Goal: Information Seeking & Learning: Learn about a topic

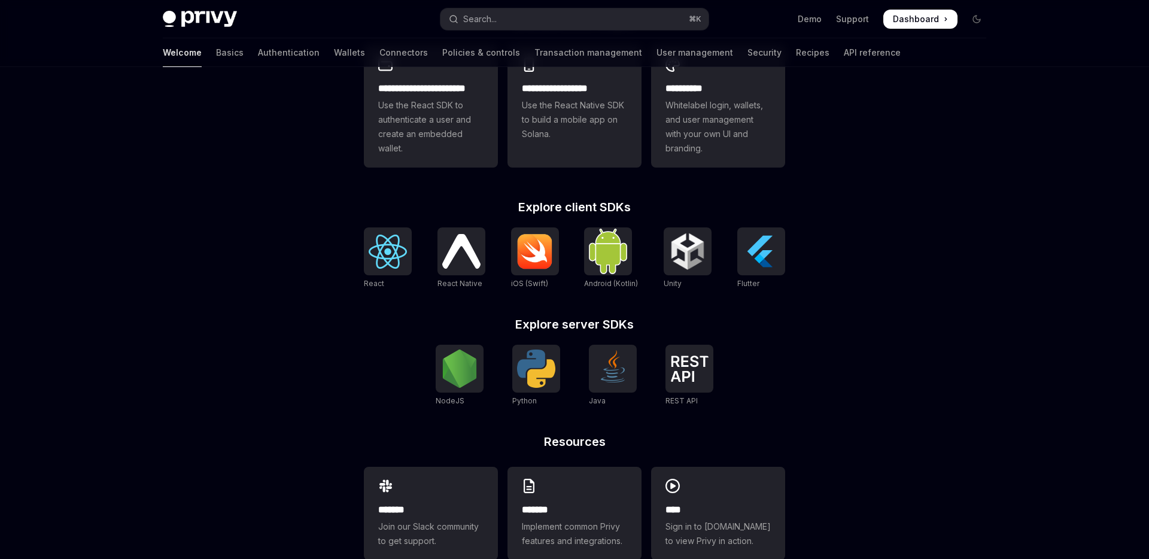
scroll to position [392, 0]
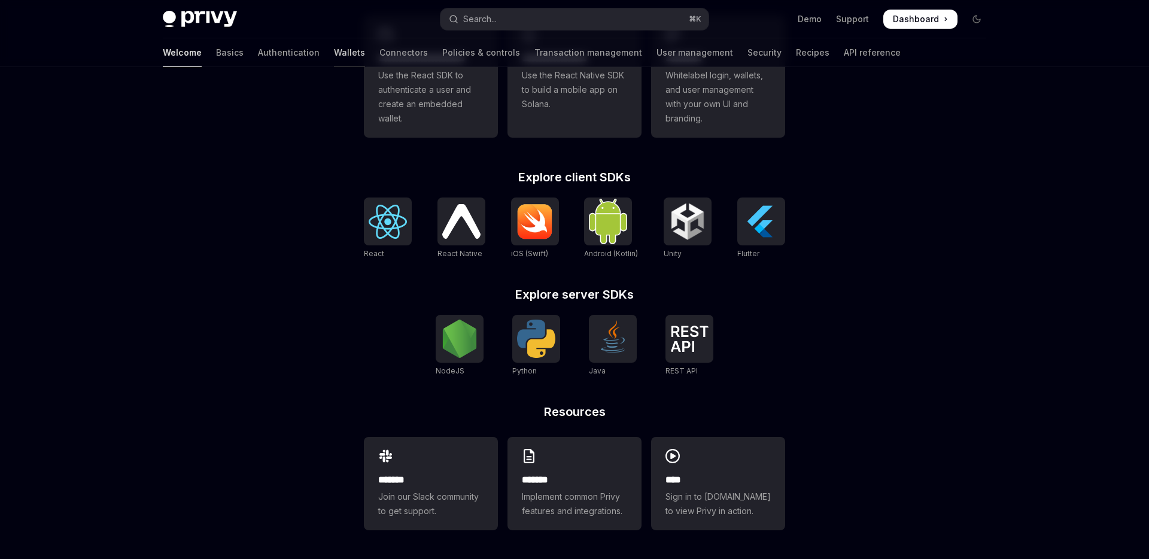
click at [334, 55] on link "Wallets" at bounding box center [349, 52] width 31 height 29
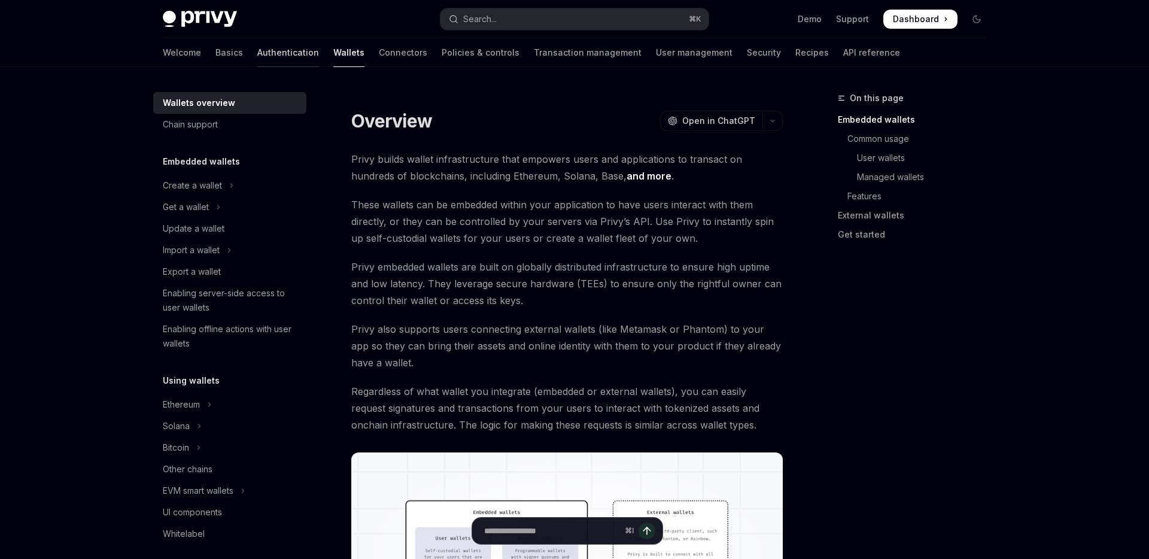
click at [257, 59] on link "Authentication" at bounding box center [288, 52] width 62 height 29
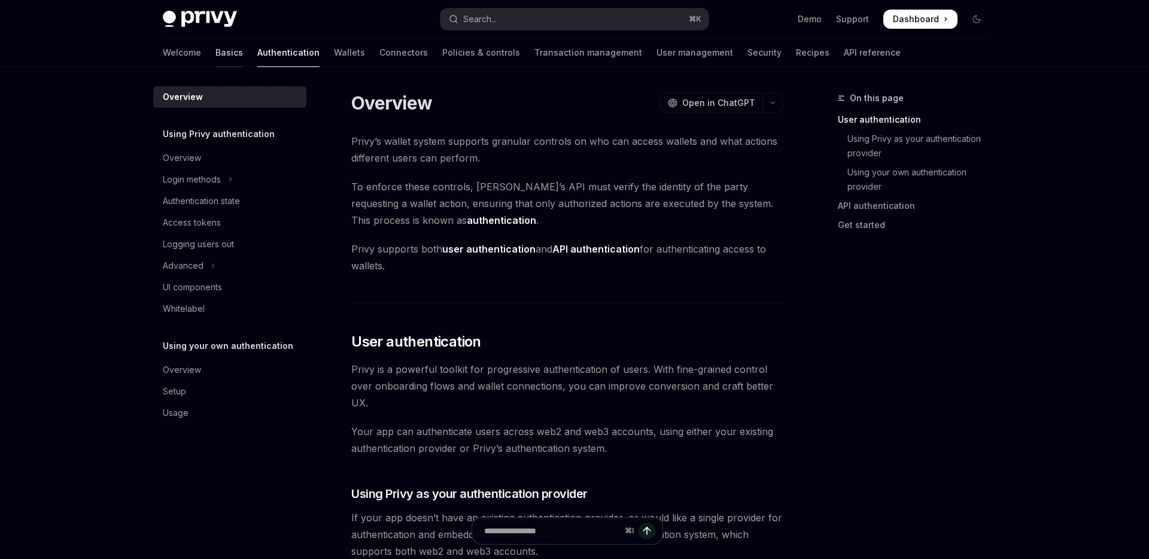
click at [215, 56] on link "Basics" at bounding box center [229, 52] width 28 height 29
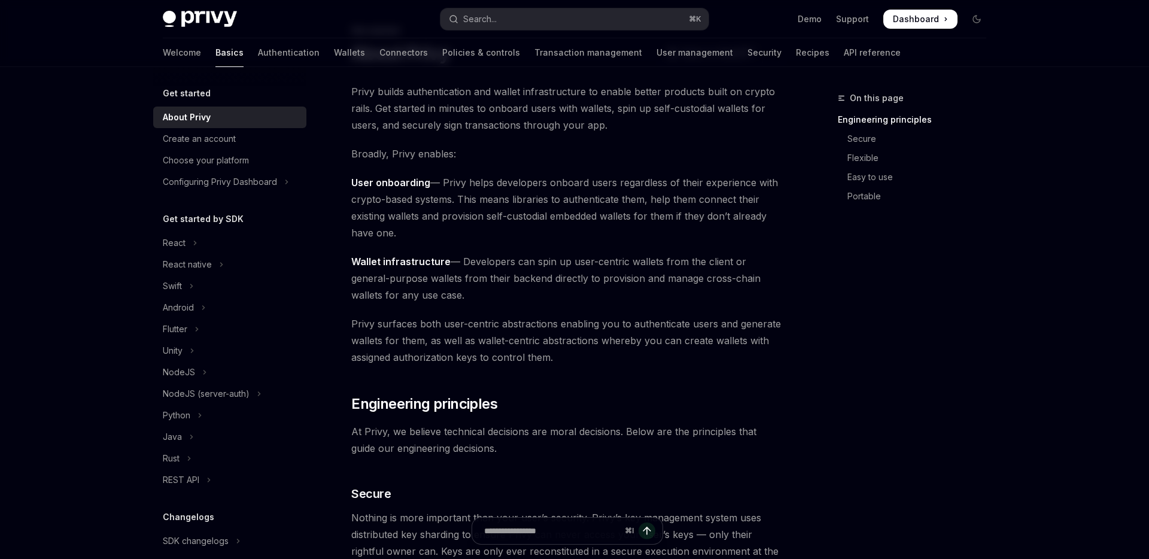
scroll to position [71, 0]
click at [198, 240] on button "React" at bounding box center [229, 243] width 153 height 22
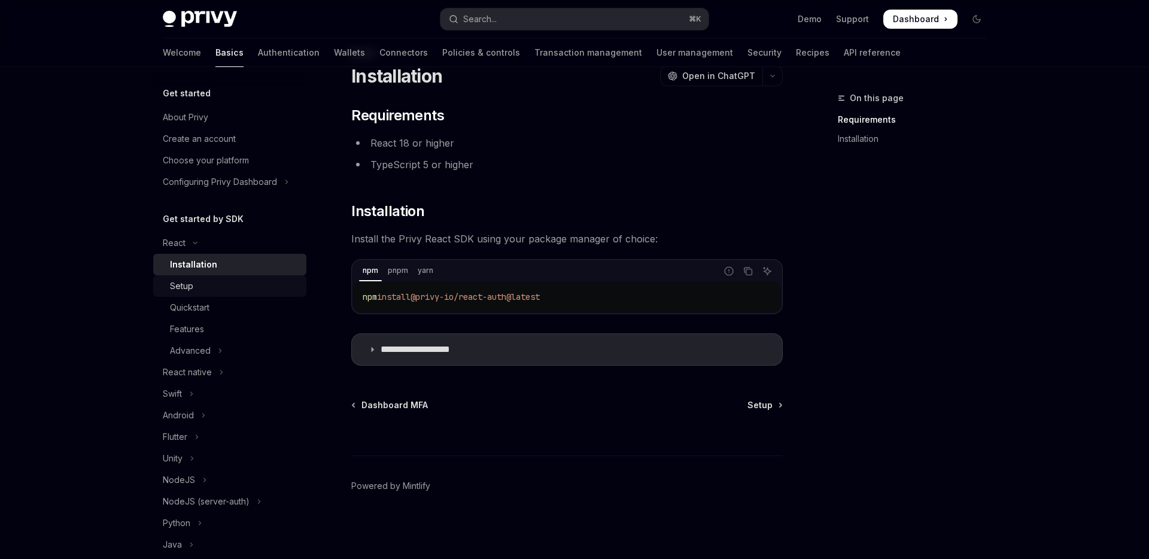
click at [209, 286] on div "Setup" at bounding box center [234, 286] width 129 height 14
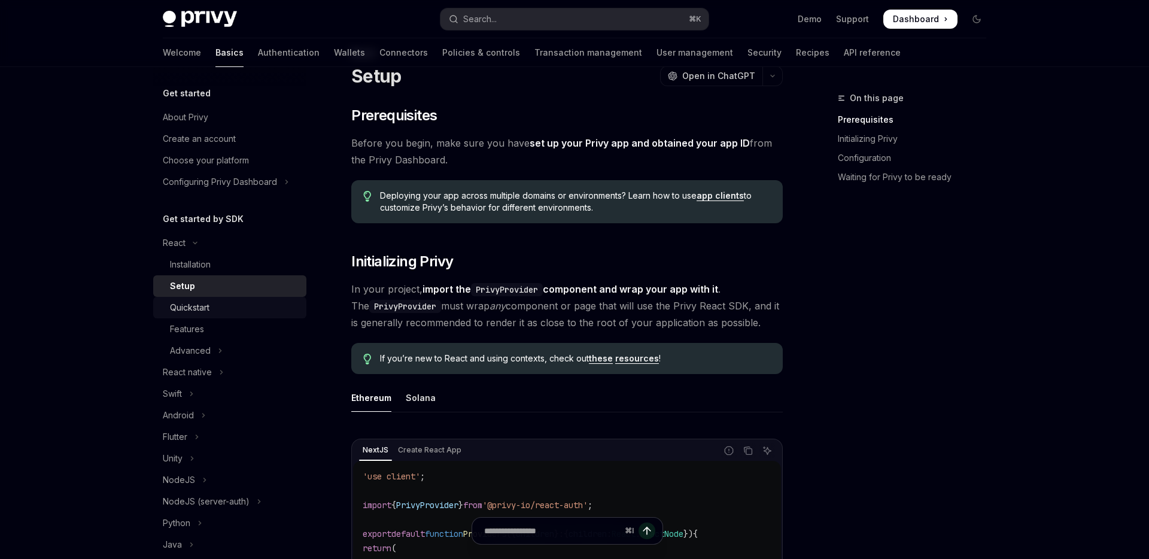
click at [222, 306] on div "Quickstart" at bounding box center [234, 307] width 129 height 14
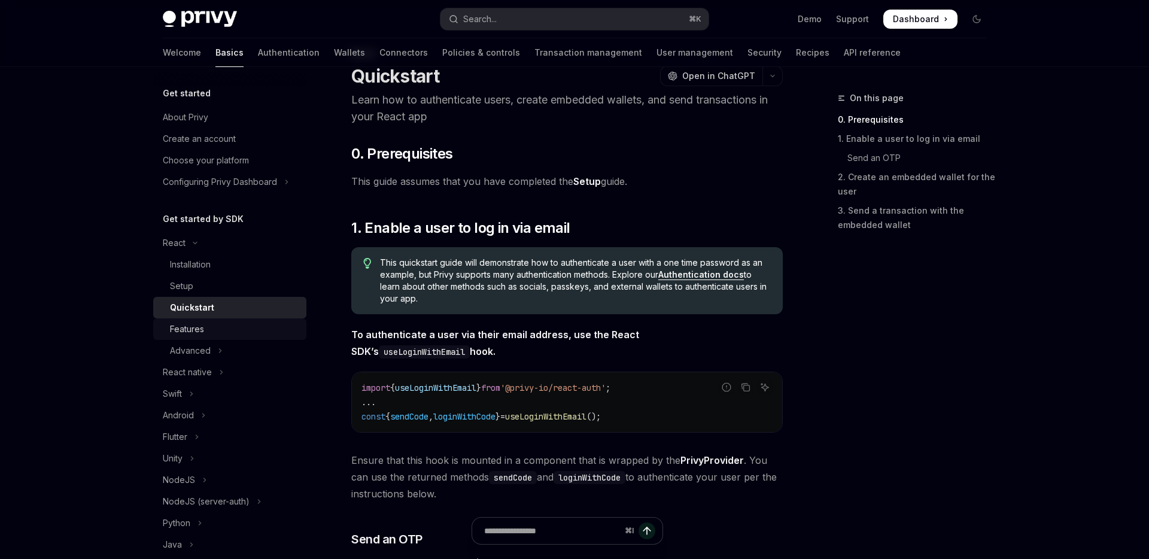
click at [225, 319] on link "Features" at bounding box center [229, 329] width 153 height 22
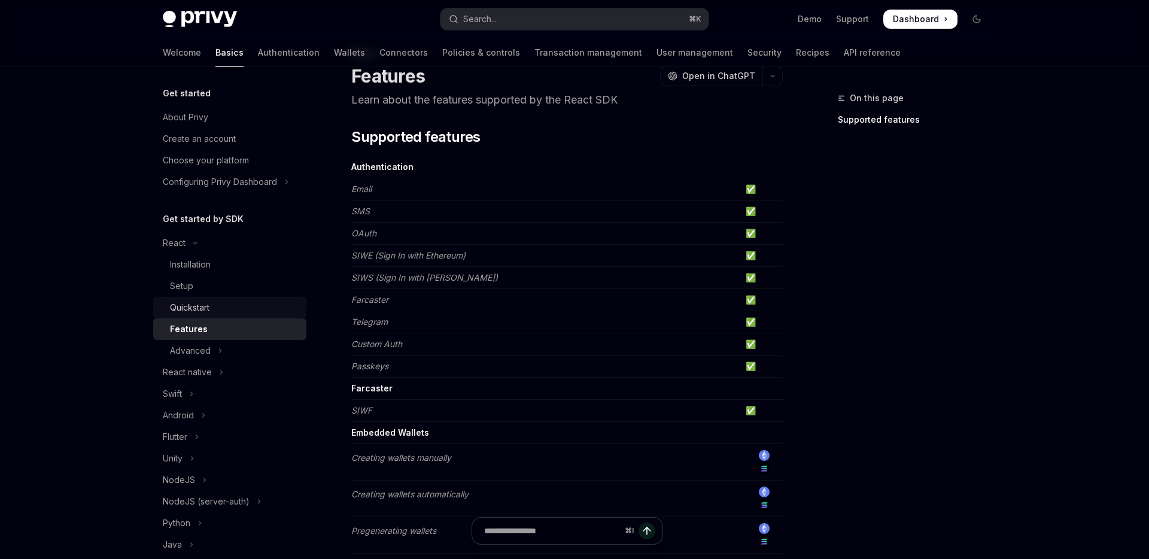
click at [229, 303] on div "Quickstart" at bounding box center [234, 307] width 129 height 14
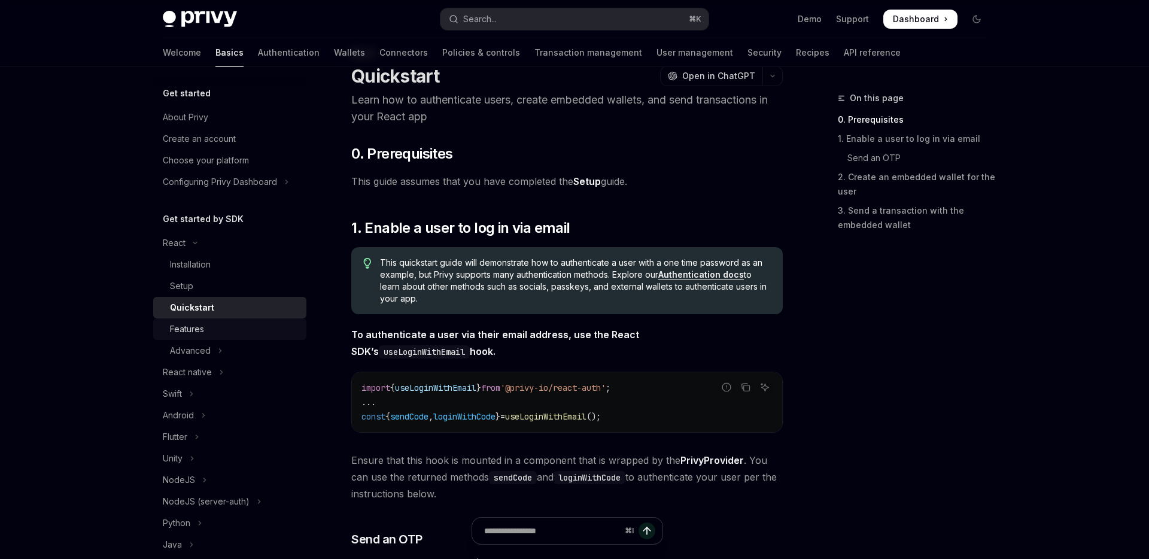
click at [208, 323] on div "Features" at bounding box center [234, 329] width 129 height 14
type textarea "*"
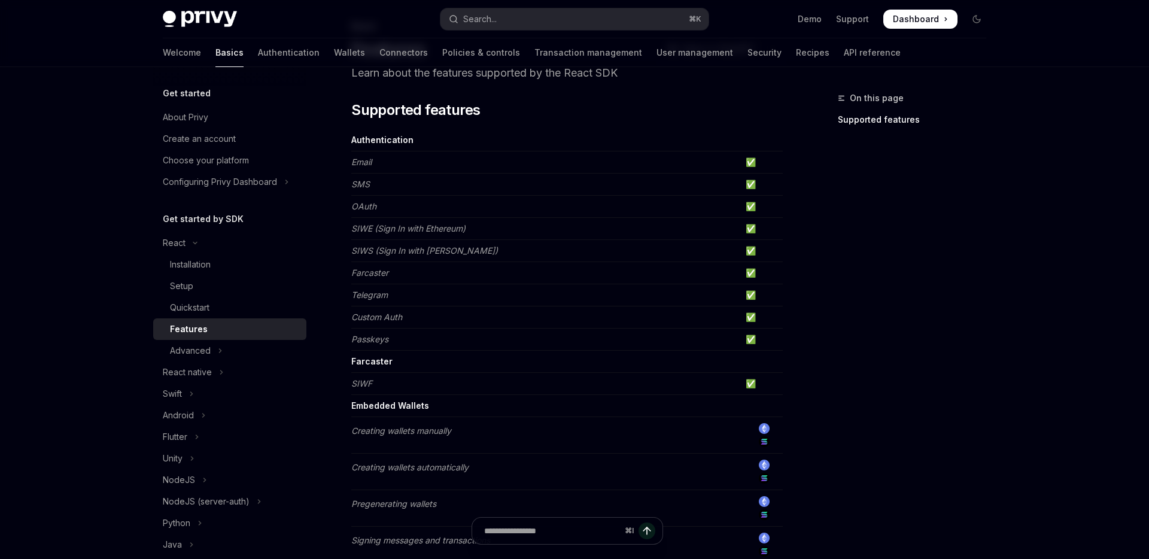
scroll to position [104, 0]
